Goal: Information Seeking & Learning: Learn about a topic

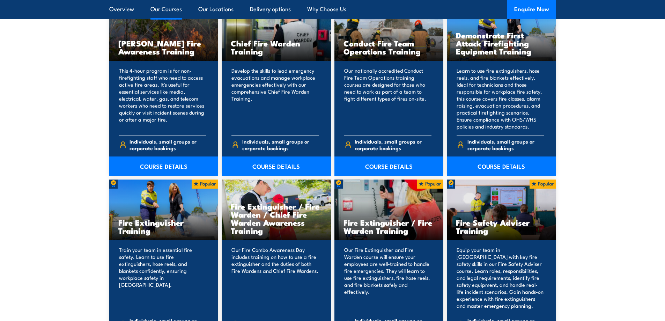
scroll to position [453, 0]
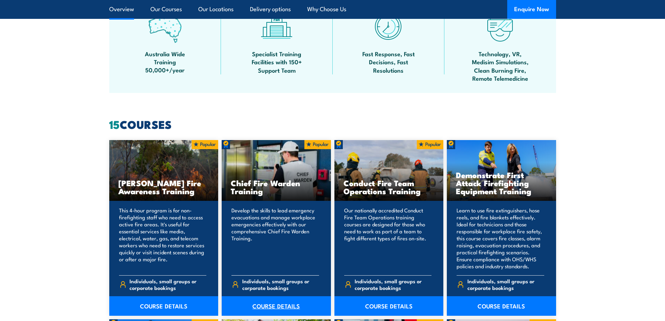
click at [266, 307] on link "COURSE DETAILS" at bounding box center [276, 306] width 109 height 20
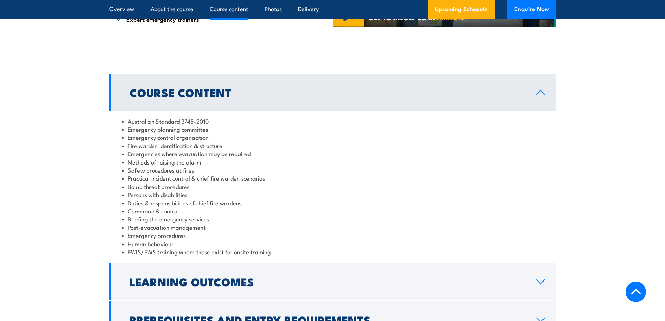
scroll to position [616, 0]
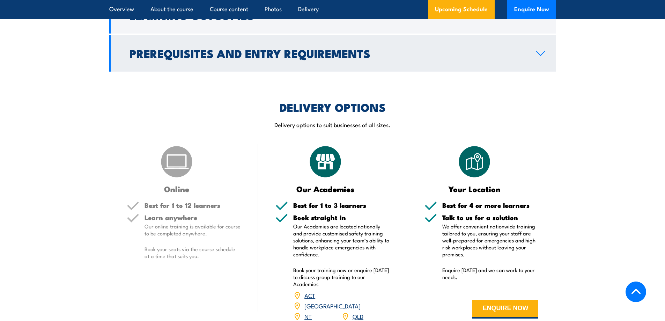
click at [550, 60] on link "Prerequisites and Entry Requirements" at bounding box center [332, 53] width 447 height 37
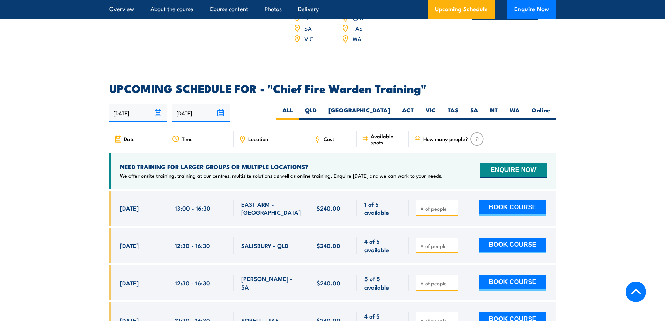
scroll to position [1155, 0]
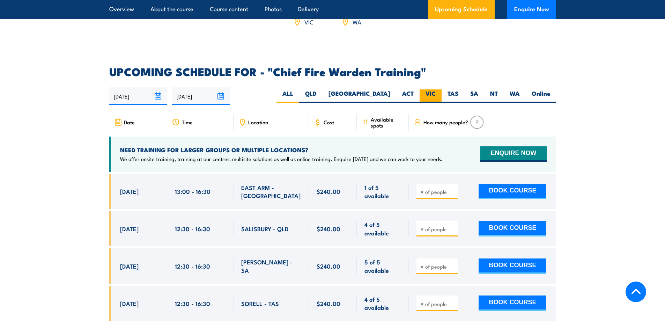
click at [429, 89] on label "VIC" at bounding box center [430, 96] width 22 height 14
click at [435, 89] on input "VIC" at bounding box center [437, 91] width 5 height 5
radio input "true"
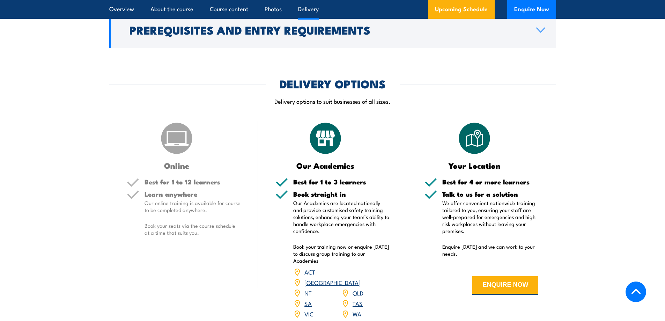
scroll to position [936, 0]
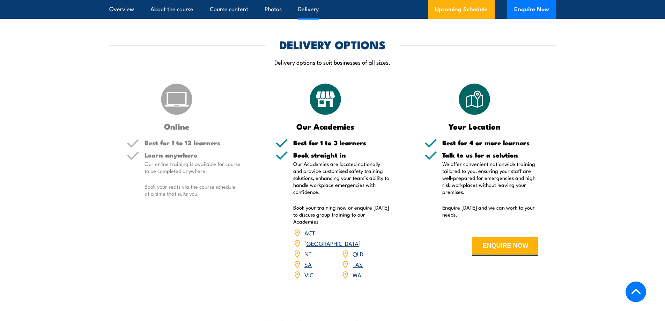
drag, startPoint x: 517, startPoint y: 245, endPoint x: 617, endPoint y: 171, distance: 124.3
click at [597, 178] on section "DELIVERY OPTIONS Delivery options to suit businesses of all sizes. Online Best …" at bounding box center [332, 163] width 665 height 249
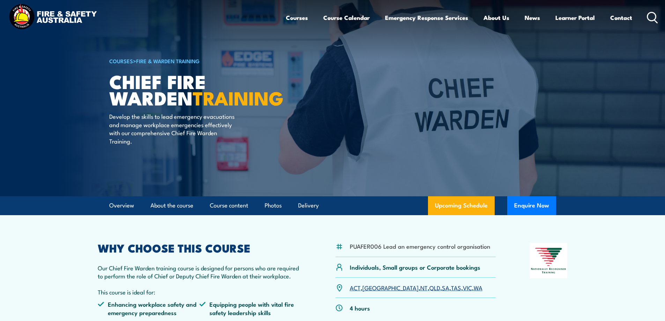
scroll to position [0, 0]
